Goal: Information Seeking & Learning: Learn about a topic

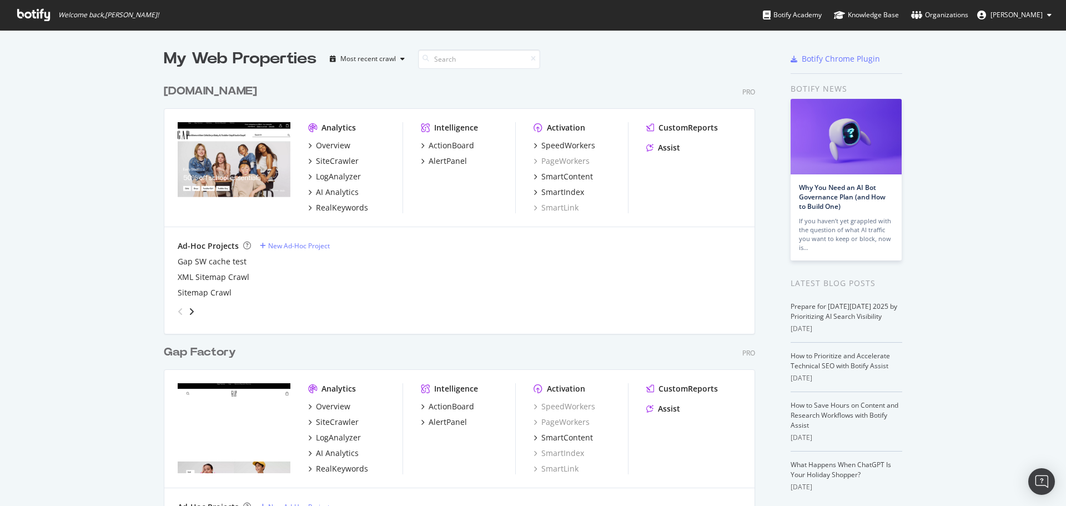
scroll to position [1271, 592]
click at [344, 204] on div "RealKeywords" at bounding box center [342, 207] width 52 height 11
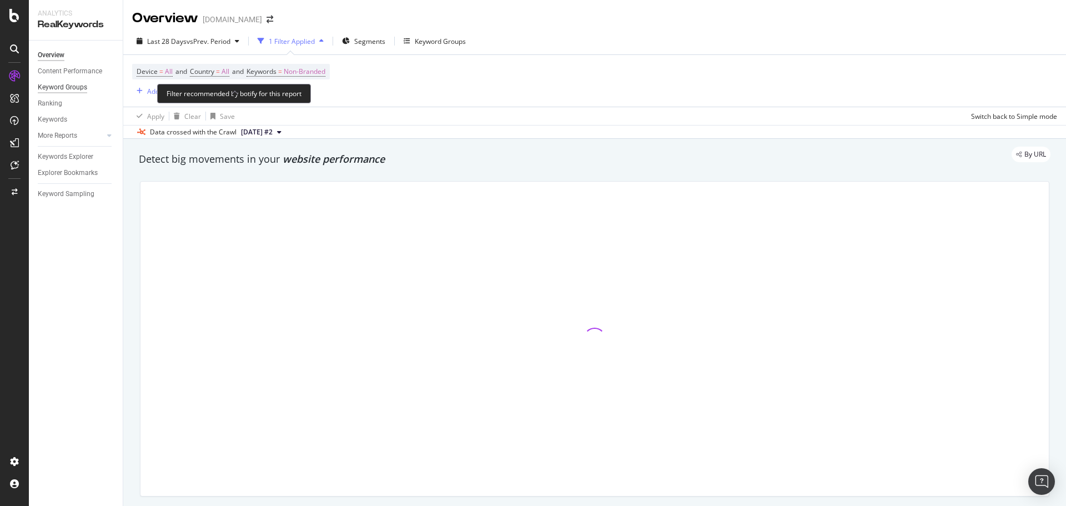
click at [314, 72] on span "Non-Branded" at bounding box center [305, 72] width 42 height 16
click at [185, 39] on span "Last 28 Days" at bounding box center [166, 41] width 39 height 9
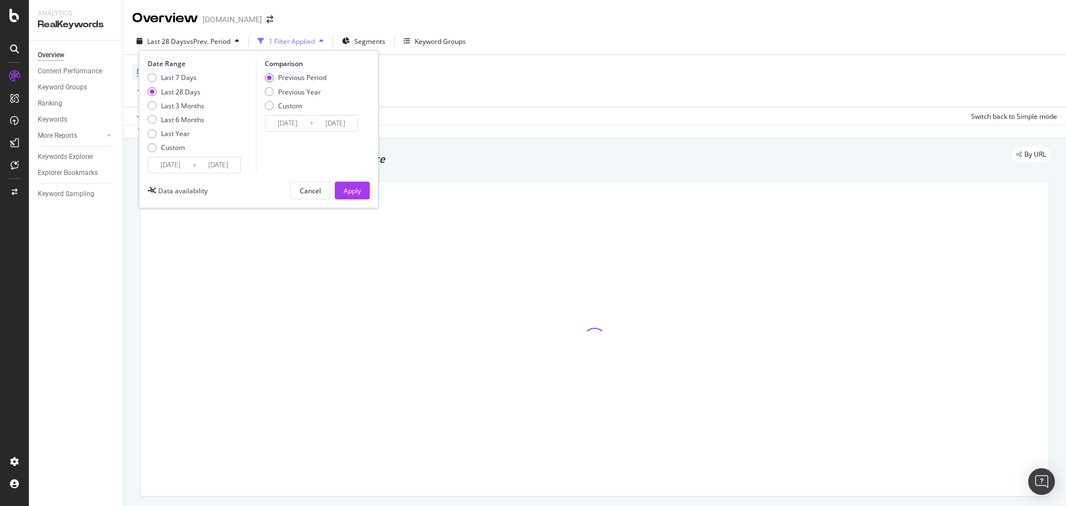
click at [154, 76] on div "Last 7 Days" at bounding box center [152, 77] width 9 height 9
click at [296, 92] on div "Previous Year" at bounding box center [299, 91] width 43 height 9
type input "[DATE]"
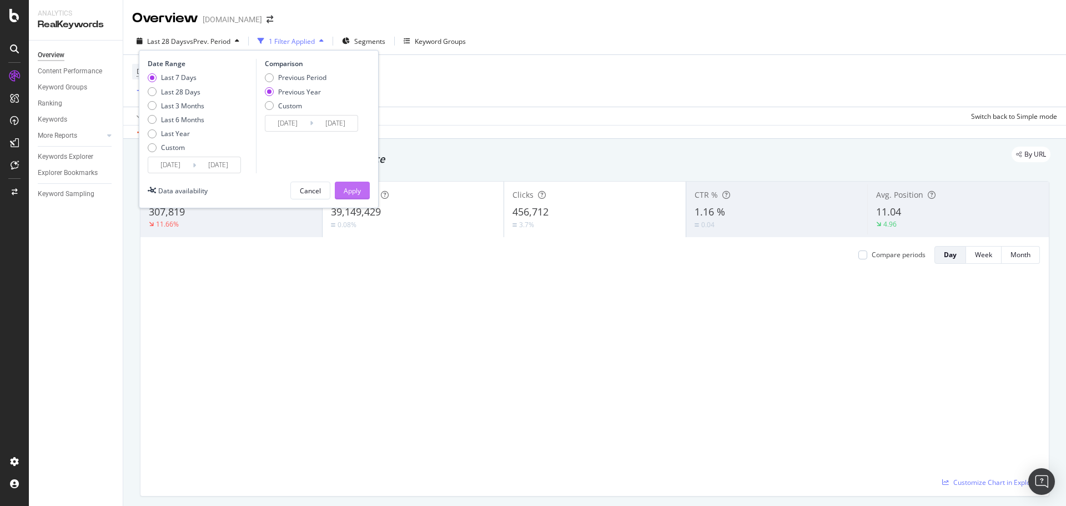
click at [351, 193] on div "Apply" at bounding box center [352, 190] width 17 height 9
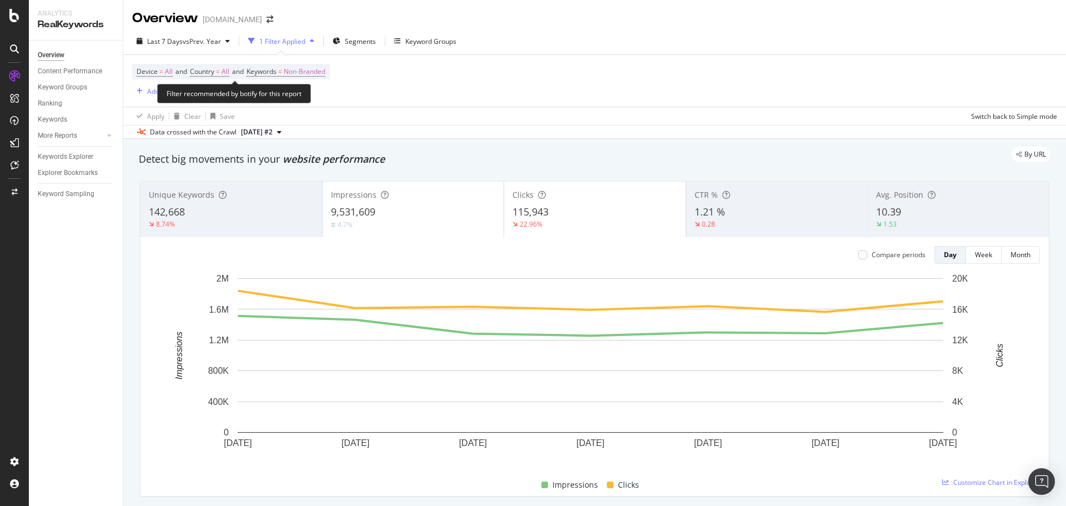
drag, startPoint x: 312, startPoint y: 74, endPoint x: 277, endPoint y: 85, distance: 36.5
click at [312, 74] on span "Non-Branded" at bounding box center [305, 72] width 42 height 16
click at [308, 96] on span "Non-Branded" at bounding box center [286, 97] width 46 height 9
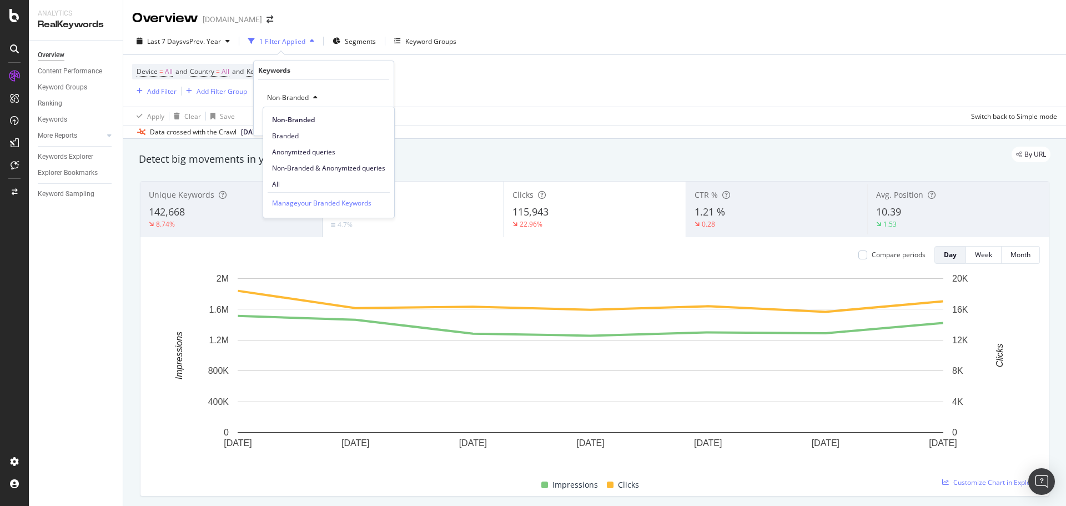
drag, startPoint x: 291, startPoint y: 177, endPoint x: 298, endPoint y: 178, distance: 7.4
click at [293, 177] on div "All" at bounding box center [328, 184] width 131 height 16
click at [380, 117] on div "Apply" at bounding box center [376, 121] width 17 height 9
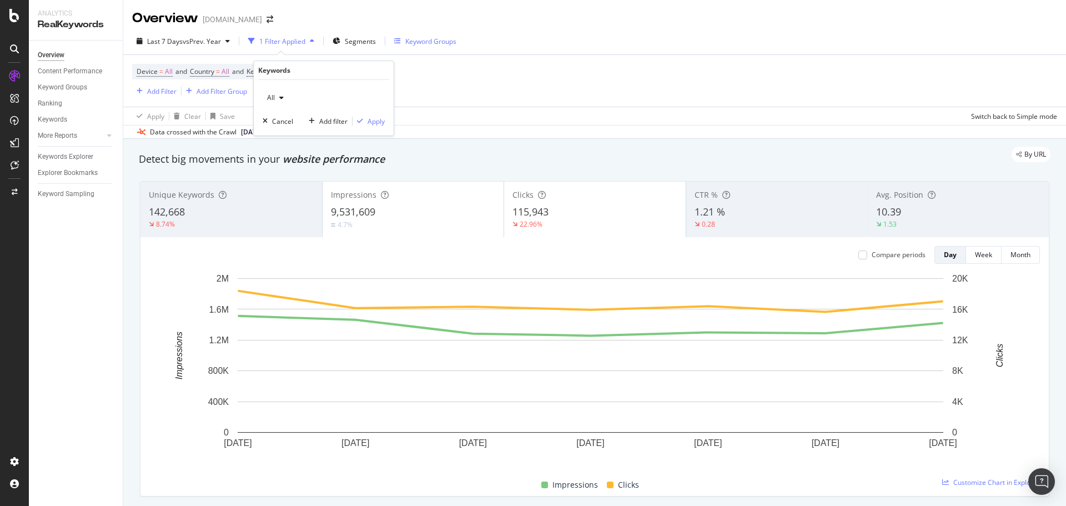
click at [390, 42] on button "Keyword Groups" at bounding box center [425, 41] width 71 height 18
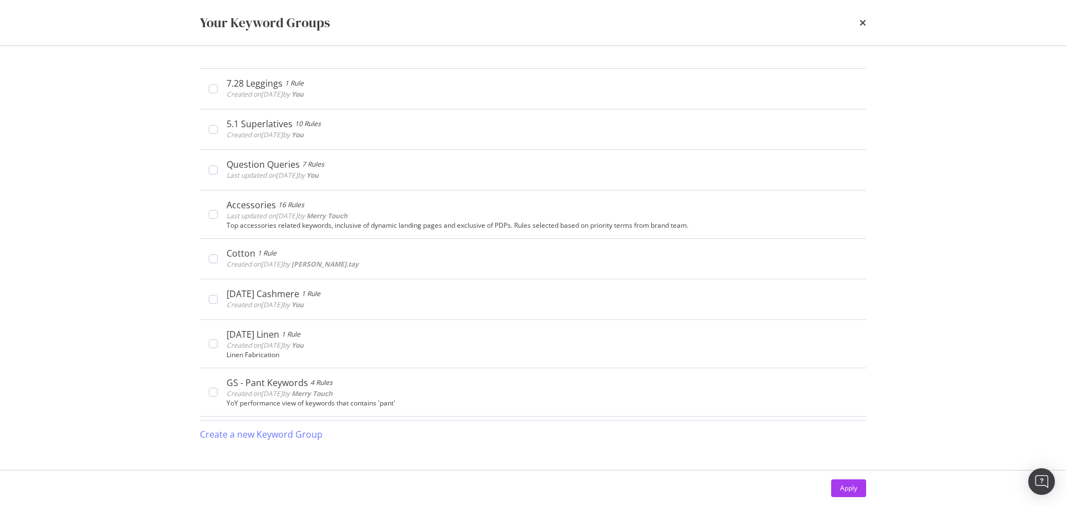
click at [866, 21] on div "Your Keyword Groups" at bounding box center [533, 23] width 711 height 46
click at [866, 23] on div "Your Keyword Groups" at bounding box center [533, 23] width 711 height 46
click at [861, 22] on icon "times" at bounding box center [862, 22] width 7 height 9
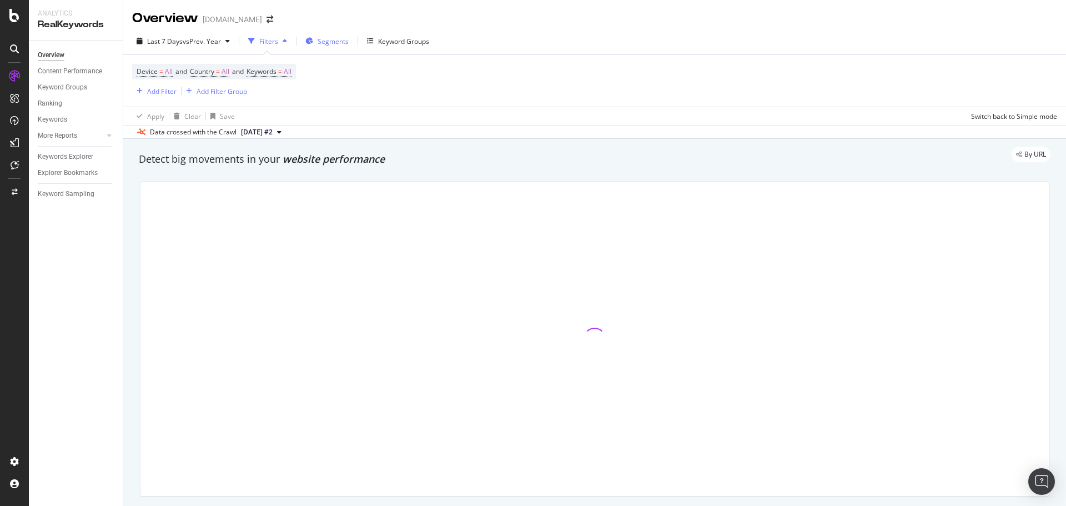
click at [320, 42] on span "Segments" at bounding box center [333, 41] width 31 height 9
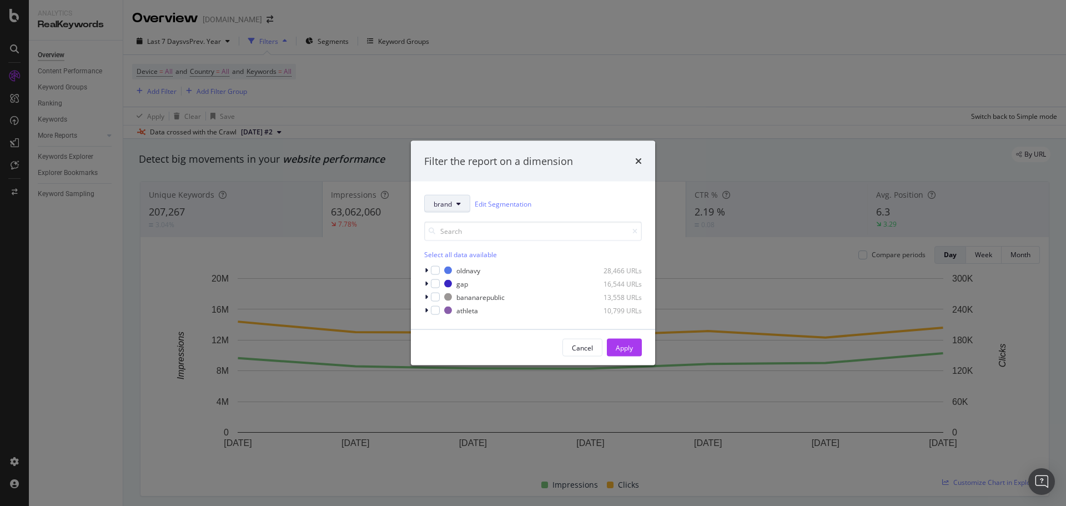
click at [447, 202] on span "brand" at bounding box center [443, 203] width 18 height 9
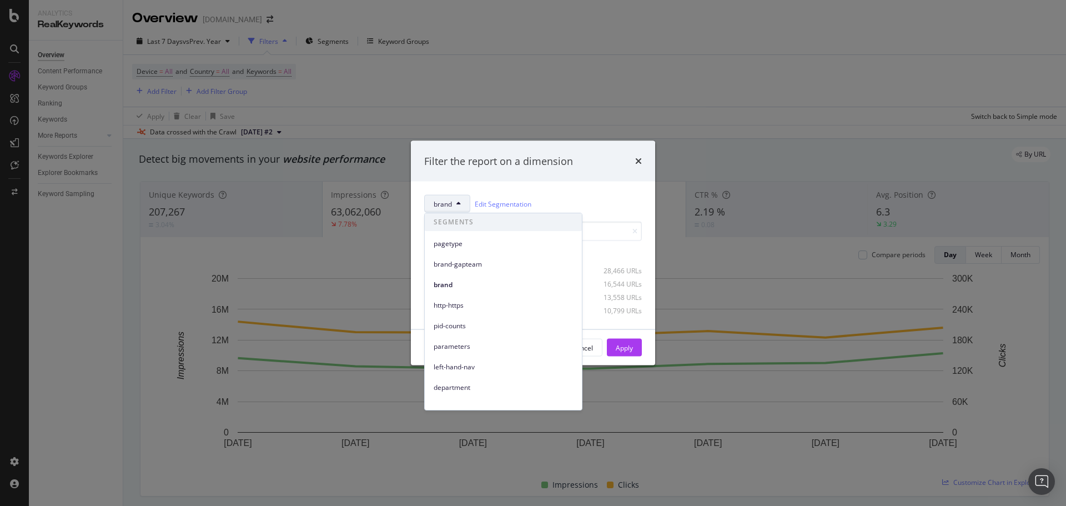
click at [586, 182] on div "brand Edit Segmentation Select all data available oldnavy 28,466 URLs gap 16,54…" at bounding box center [533, 256] width 244 height 148
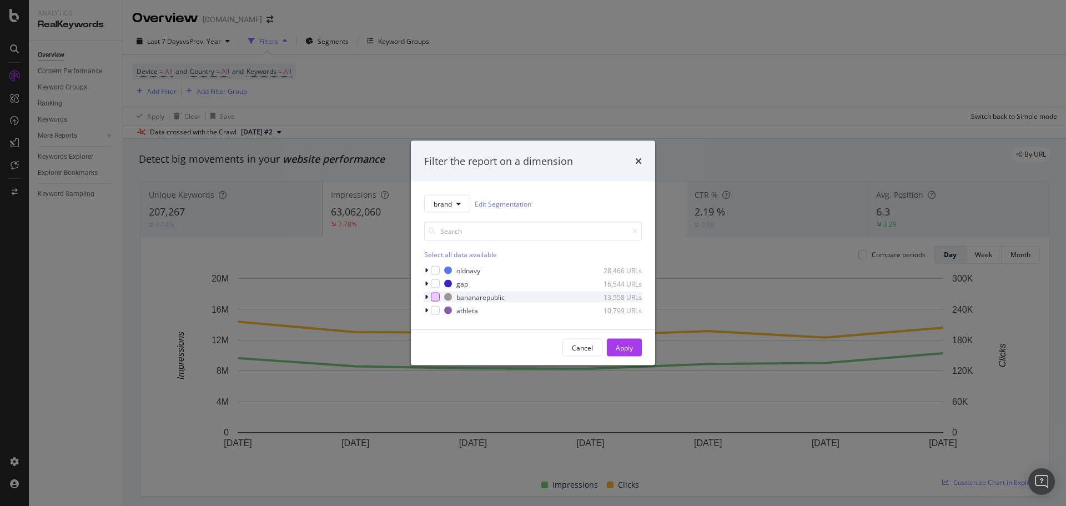
click at [431, 299] on div "modal" at bounding box center [435, 297] width 9 height 9
click at [631, 340] on div "Apply" at bounding box center [624, 347] width 17 height 17
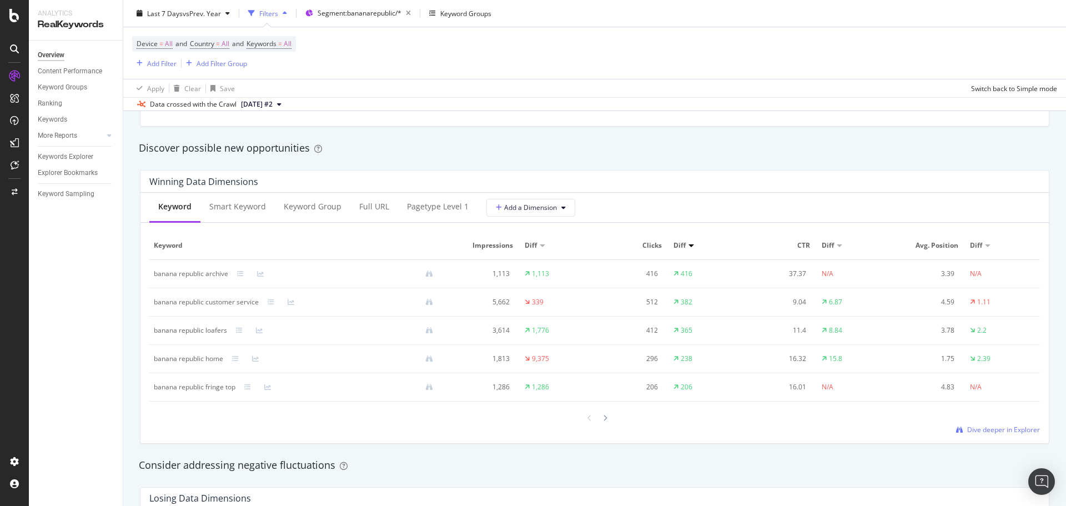
scroll to position [944, 0]
click at [282, 42] on span "=" at bounding box center [280, 43] width 4 height 9
click at [282, 68] on icon "button" at bounding box center [281, 70] width 4 height 7
click at [304, 91] on span "Non-Branded" at bounding box center [328, 92] width 113 height 10
click at [376, 92] on div "Apply" at bounding box center [376, 93] width 17 height 9
